Goal: Transaction & Acquisition: Purchase product/service

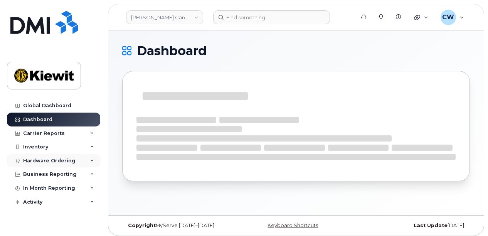
click at [62, 158] on div "Hardware Ordering" at bounding box center [49, 161] width 52 height 6
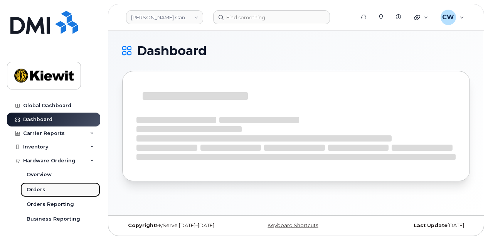
click at [39, 189] on div "Orders" at bounding box center [36, 189] width 19 height 7
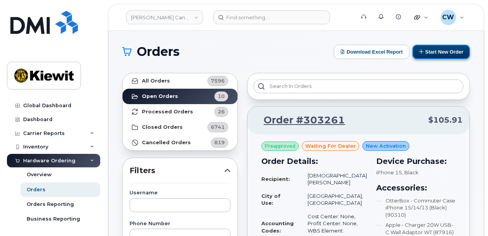
click at [448, 51] on button "Start New Order" at bounding box center [441, 52] width 57 height 14
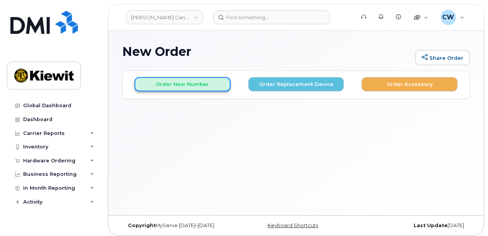
click at [188, 87] on button "Order New Number" at bounding box center [183, 84] width 96 height 14
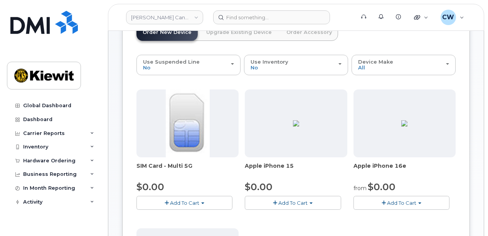
scroll to position [103, 0]
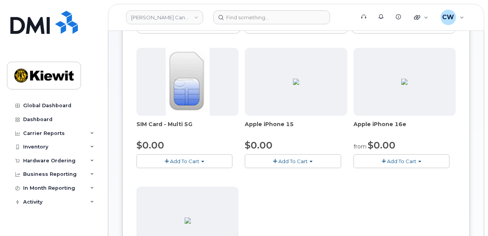
click at [409, 160] on span "Add To Cart" at bounding box center [401, 161] width 29 height 6
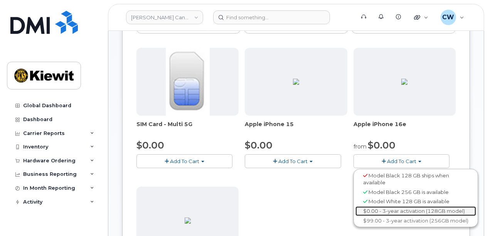
click at [406, 210] on link "$0.00 - 3-year activation (128GB model)" at bounding box center [415, 211] width 121 height 10
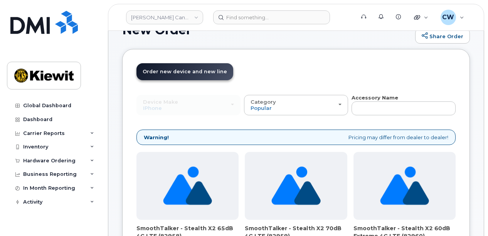
scroll to position [0, 0]
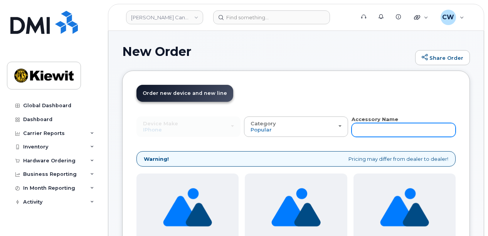
click at [369, 131] on input "text" at bounding box center [404, 130] width 104 height 14
type input "otterbox"
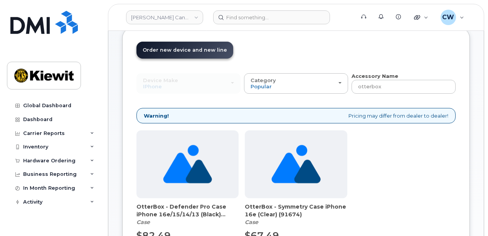
scroll to position [103, 0]
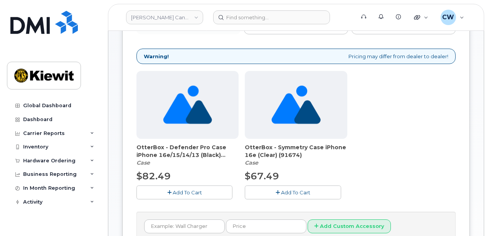
click at [302, 191] on span "Add To Cart" at bounding box center [295, 192] width 29 height 6
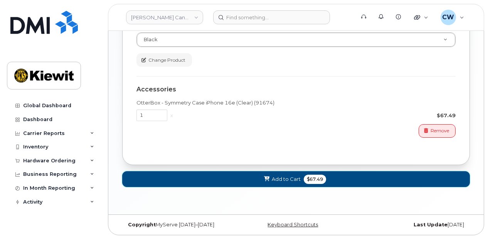
click at [307, 175] on span "$67.49" at bounding box center [315, 179] width 22 height 9
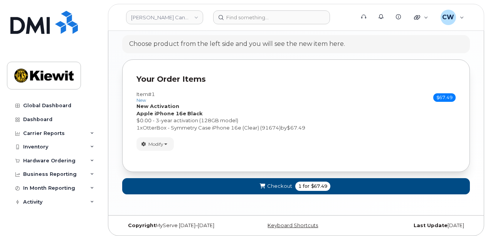
scroll to position [445, 0]
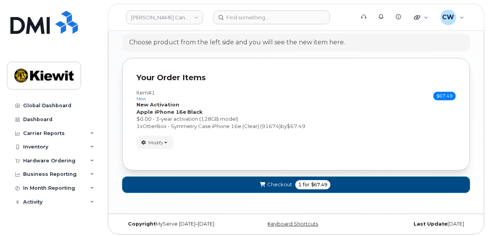
click at [311, 182] on span "$67.49" at bounding box center [319, 184] width 16 height 7
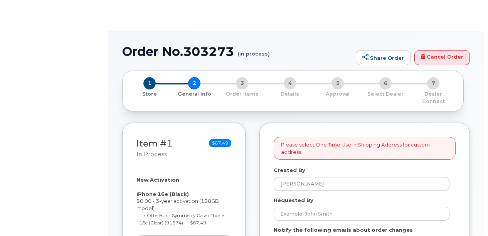
select select
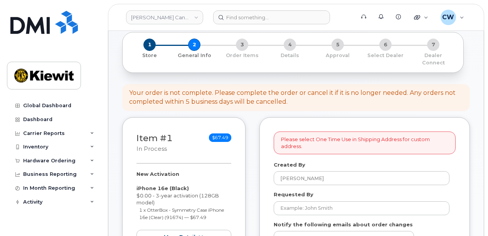
scroll to position [51, 0]
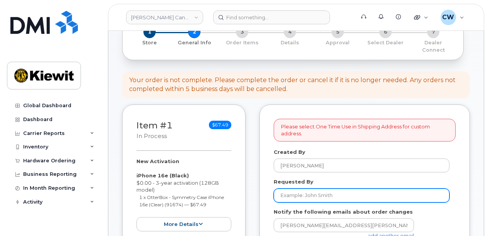
click at [316, 189] on input "Requested By" at bounding box center [362, 196] width 176 height 14
type input "[PERSON_NAME]"
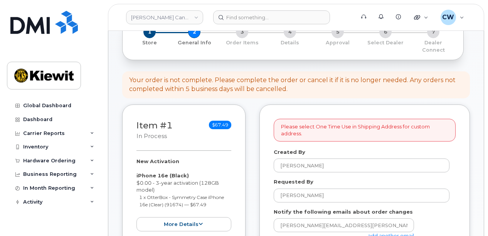
click at [390, 232] on link "add another email" at bounding box center [391, 235] width 46 height 6
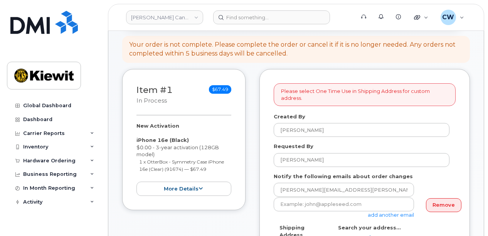
scroll to position [103, 0]
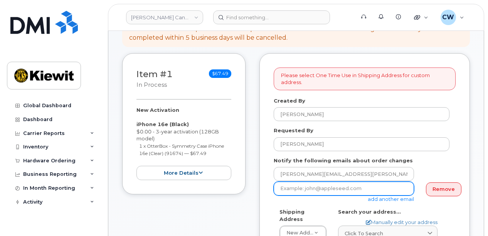
click at [319, 182] on input "email" at bounding box center [344, 189] width 140 height 14
paste input "Cindy.Caballero"
type input "Cindy.Caballero@kiewit.com"
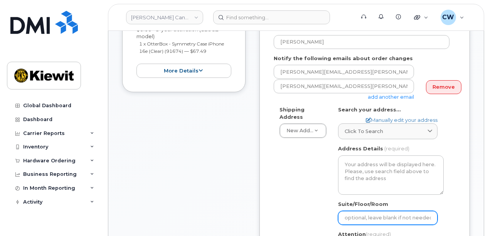
scroll to position [205, 0]
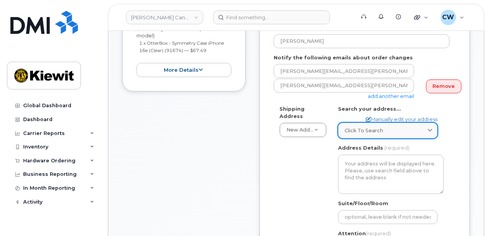
click at [390, 123] on link "Click to search" at bounding box center [387, 131] width 99 height 16
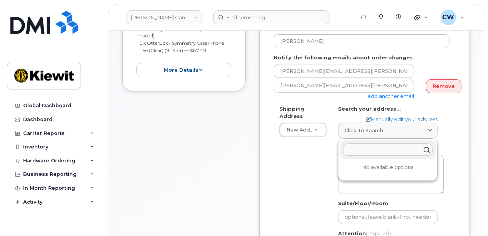
paste input "310-4350 Still Creek Drive, Burnaby, BC V5C 0G5"
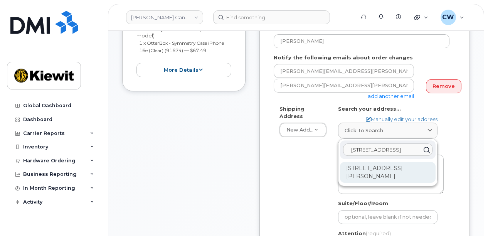
type input "310-4350 Still Creek Drive, Burnaby, BC V5C 0G5"
click at [372, 162] on div "310-4350 Still Creek Dr Burnaby BC V5C 0G5" at bounding box center [388, 172] width 96 height 21
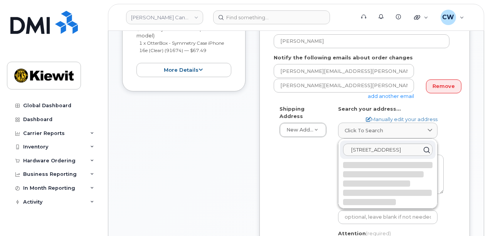
select select
type textarea "310-4350 Still Creek Dr BURNABY BC V5C 0G5 CANADA"
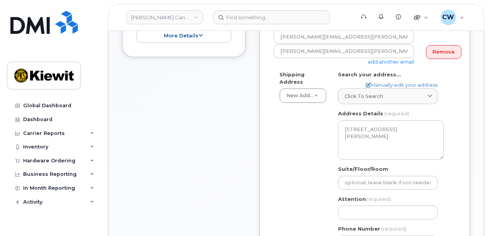
scroll to position [257, 0]
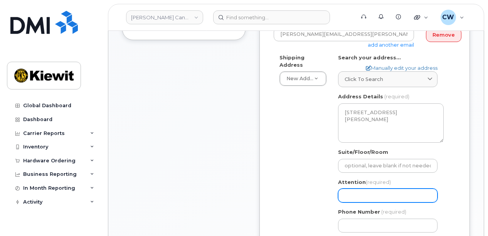
click at [371, 189] on input "Attention (required)" at bounding box center [387, 196] width 99 height 14
select select
type input "J"
select select
type input "Je"
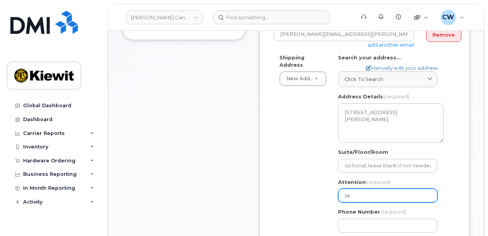
select select
type input "Jer"
select select
type input "Jere"
select select
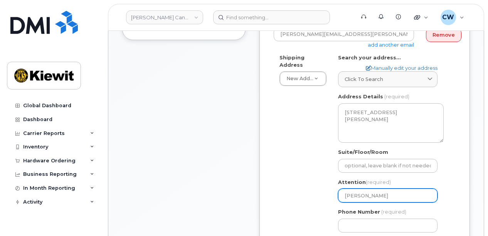
type input "Jerem"
select select
type input "Jeremy"
select select
type input "Jeremy B"
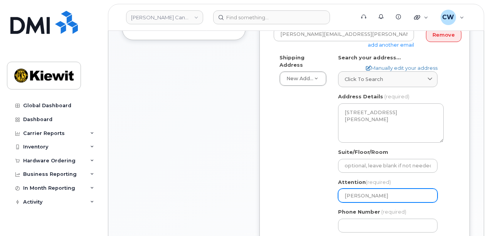
select select
type input "Jeremy Bi"
select select
type input "Jeremy Bin"
select select
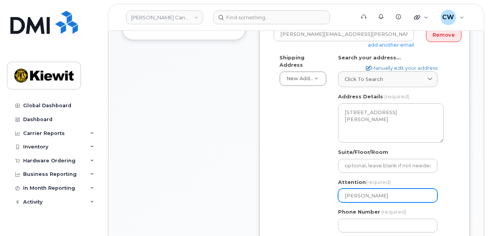
type input "[PERSON_NAME]"
select select
type input "Jeremy Bing a"
select select
type input "Jeremy Bing an"
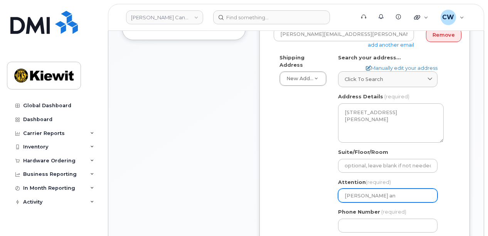
select select
type input "Jeremy Bing and"
select select
type input "Jeremy Bing and N"
select select
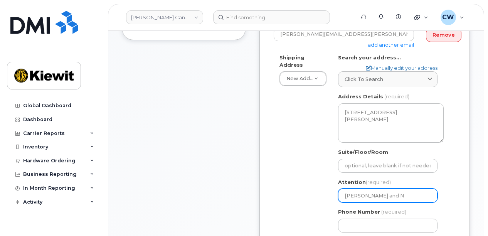
type input "Jeremy Bing and Na"
select select
type input "Jeremy Bing and Nat"
select select
type input "Jeremy Bing and Nath"
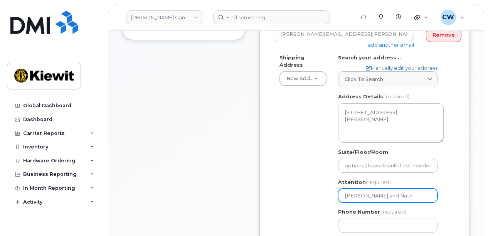
select select
type input "Jeremy Bing and Natha"
select select
type input "Jeremy Bing and Nathan"
select select
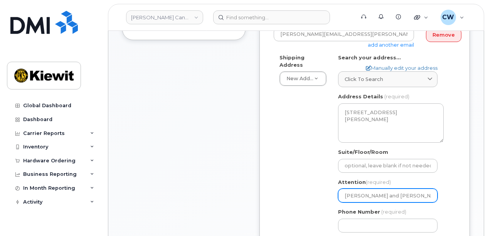
type input "Jeremy Bing and Nathan K"
select select
type input "Jeremy Bing and Nathan Kr"
select select
type input "Jeremy Bing and Nathan Kri"
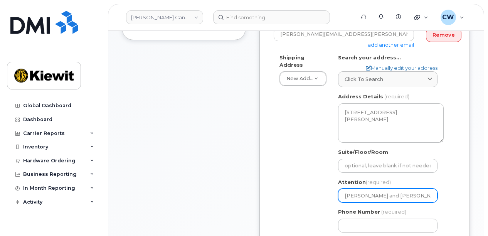
select select
type input "Jeremy Bing and Nathan Krie"
select select
type input "Jeremy Bing and Nathan Krieg"
select select
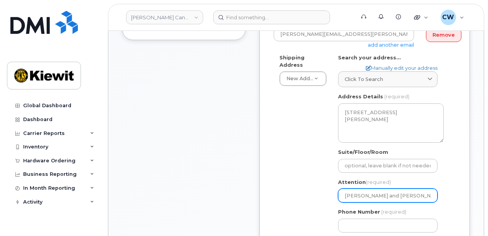
type input "Jeremy Bing and Nathan Kriege"
select select
type input "[PERSON_NAME] and [PERSON_NAME]"
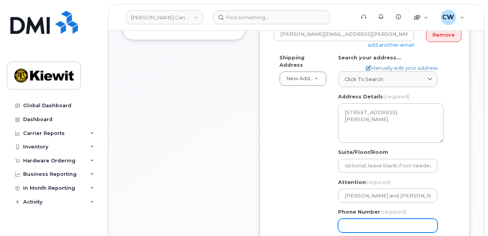
click at [347, 219] on input "Phone Number" at bounding box center [387, 226] width 99 height 14
type input "8777727707"
select select
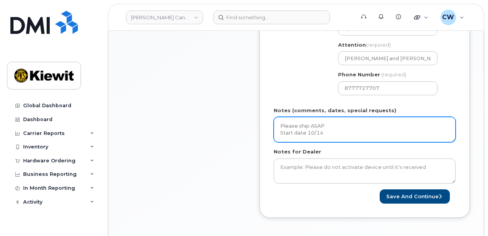
click at [327, 130] on textarea "Please ship ASAP Start date 10/14" at bounding box center [365, 129] width 182 height 25
click at [320, 130] on textarea "Please ship ASAP Start date 10/14 area code" at bounding box center [365, 129] width 182 height 25
type textarea "Please ship ASAP Start date 10/14 area code 604"
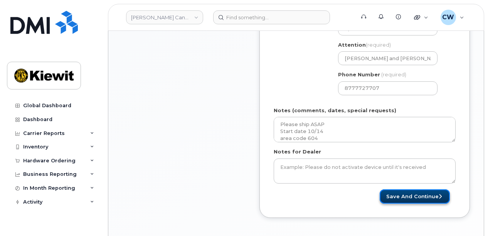
click at [427, 189] on button "Save and Continue" at bounding box center [415, 196] width 70 height 14
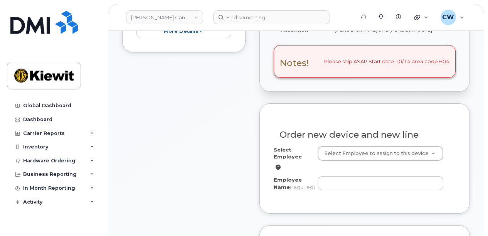
scroll to position [257, 0]
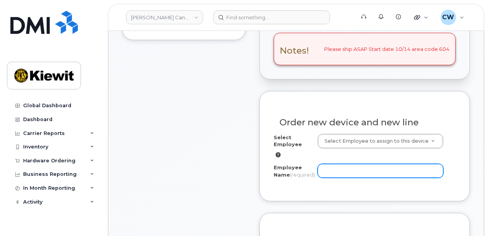
click at [349, 164] on input "Employee Name (required)" at bounding box center [381, 171] width 126 height 14
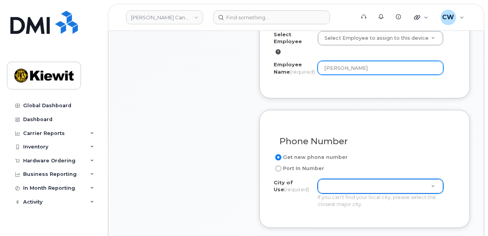
type input "[PERSON_NAME]"
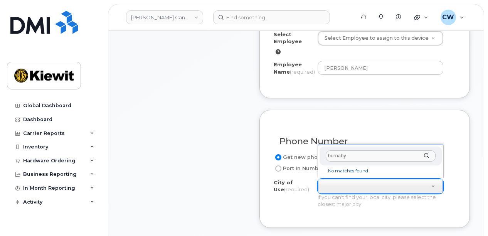
drag, startPoint x: 355, startPoint y: 153, endPoint x: 322, endPoint y: 160, distance: 34.3
click at [322, 160] on div "burnaby" at bounding box center [381, 156] width 122 height 19
type input "c"
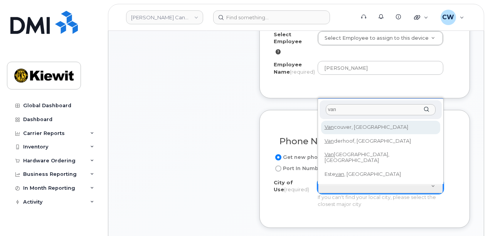
type input "van"
type input "964"
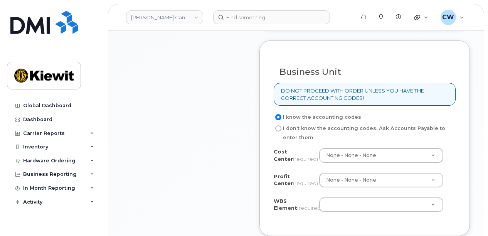
scroll to position [668, 0]
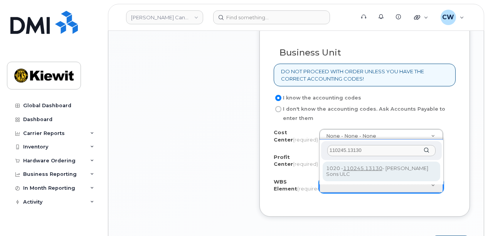
type input "110245.13130"
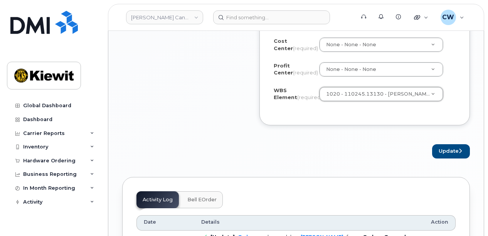
scroll to position [771, 0]
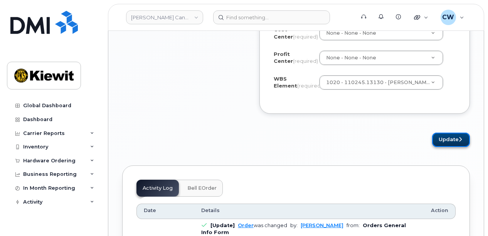
click at [451, 141] on button "Update" at bounding box center [451, 140] width 38 height 14
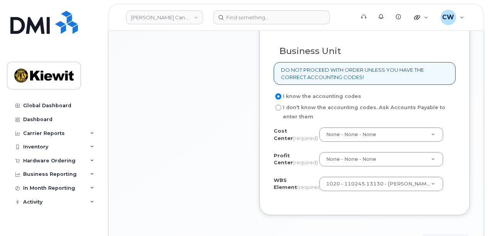
scroll to position [668, 0]
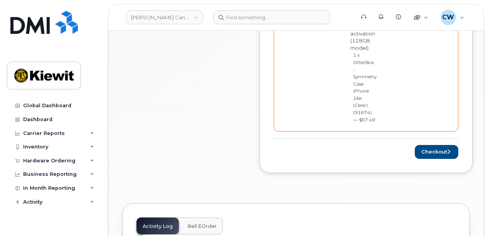
scroll to position [463, 0]
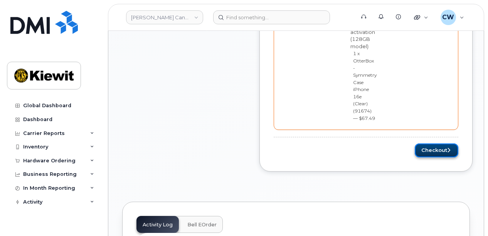
click at [425, 143] on button "Checkout" at bounding box center [437, 150] width 44 height 14
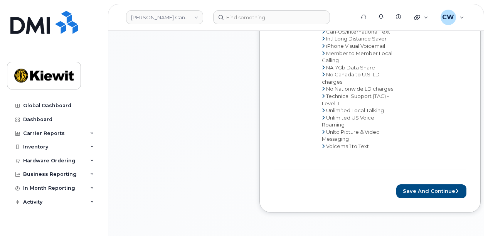
scroll to position [617, 0]
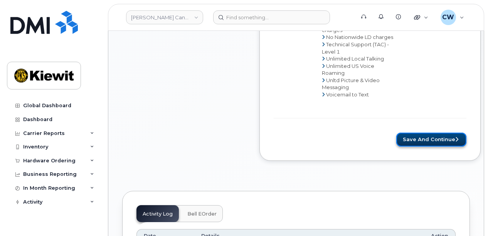
click at [399, 135] on button "Save and Continue" at bounding box center [431, 140] width 70 height 14
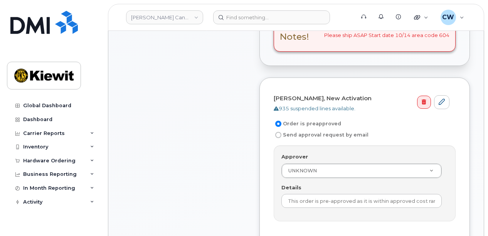
scroll to position [257, 0]
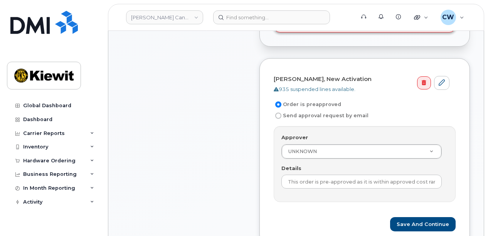
click at [316, 111] on label "Send approval request by email" at bounding box center [321, 115] width 95 height 9
click at [281, 113] on input "Send approval request by email" at bounding box center [278, 116] width 6 height 6
radio input "true"
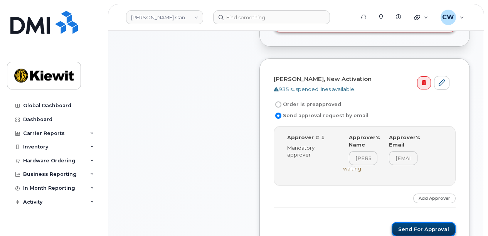
click at [413, 222] on button "Send for Approval" at bounding box center [424, 229] width 64 height 14
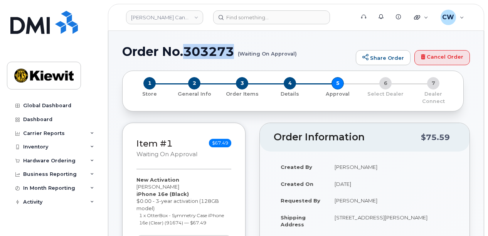
drag, startPoint x: 234, startPoint y: 52, endPoint x: 187, endPoint y: 49, distance: 47.1
click at [187, 49] on h1 "Order No.303273 (Waiting On Approval)" at bounding box center [237, 51] width 230 height 13
copy h1 "303273"
